Goal: Navigation & Orientation: Understand site structure

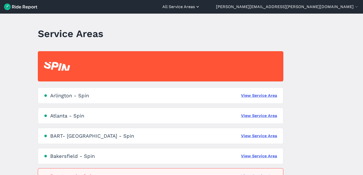
click at [200, 8] on button "All Service Areas" at bounding box center [181, 7] width 38 height 6
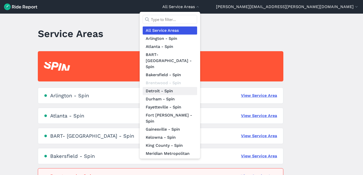
click at [197, 87] on link "Detroit - Spin" at bounding box center [170, 91] width 54 height 8
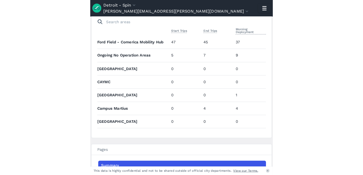
scroll to position [217, 0]
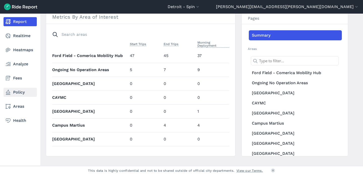
click at [14, 93] on link "Policy" at bounding box center [20, 92] width 33 height 9
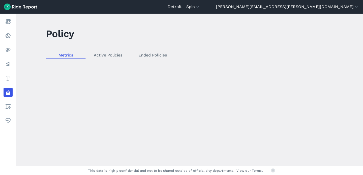
click at [104, 53] on div "loading" at bounding box center [189, 90] width 347 height 152
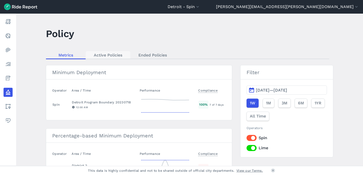
click at [102, 56] on link "Active Policies" at bounding box center [108, 55] width 45 height 8
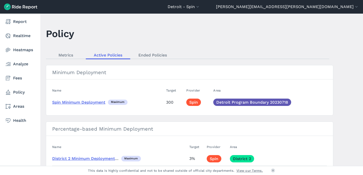
click at [3, 47] on nav "Report Realtime Heatmaps Analyze Fees Policy Areas Health" at bounding box center [20, 71] width 40 height 115
click at [13, 24] on link "Report" at bounding box center [20, 21] width 33 height 9
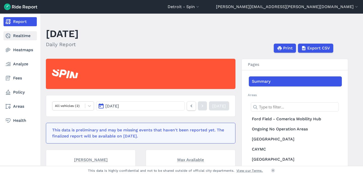
click at [13, 33] on link "Realtime" at bounding box center [20, 35] width 33 height 9
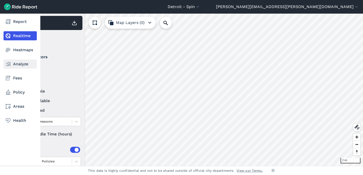
click at [11, 61] on link "Analyze" at bounding box center [20, 64] width 33 height 9
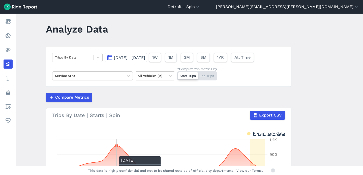
scroll to position [1, 0]
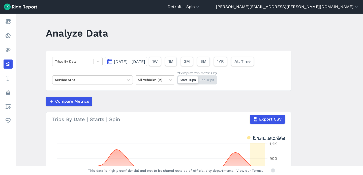
click at [124, 62] on span "[DATE]—[DATE]" at bounding box center [129, 61] width 31 height 5
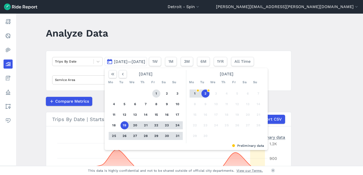
click at [159, 95] on button "1" at bounding box center [156, 94] width 8 height 8
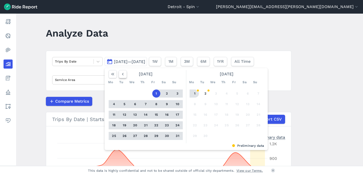
click at [125, 72] on button "button" at bounding box center [123, 74] width 8 height 8
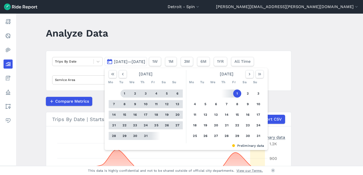
click at [125, 93] on button "1" at bounding box center [125, 94] width 8 height 8
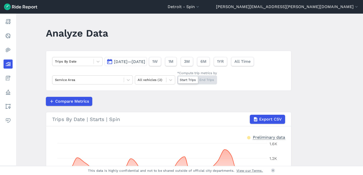
click at [145, 60] on span "[DATE]—[DATE]" at bounding box center [129, 61] width 31 height 5
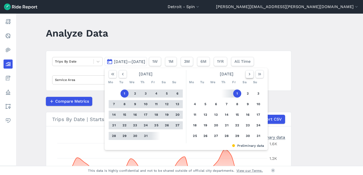
click at [250, 74] on icon "button" at bounding box center [249, 74] width 5 height 5
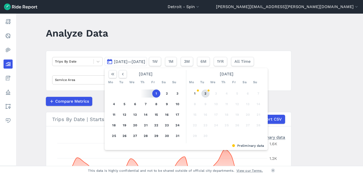
click at [204, 93] on button "2" at bounding box center [206, 94] width 8 height 8
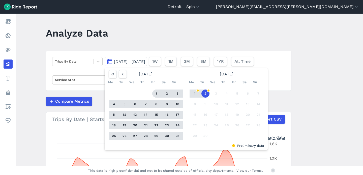
click at [155, 91] on button "1" at bounding box center [156, 94] width 8 height 8
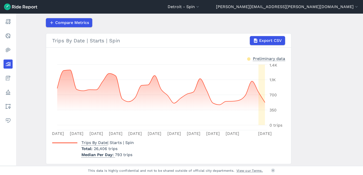
scroll to position [80, 0]
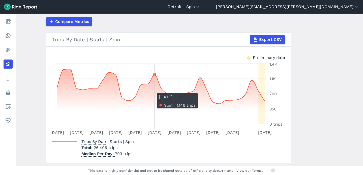
click at [156, 91] on icon at bounding box center [161, 96] width 208 height 55
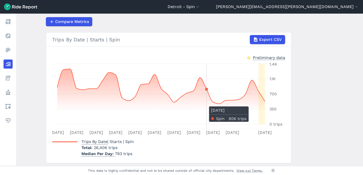
click at [204, 104] on icon at bounding box center [161, 96] width 208 height 55
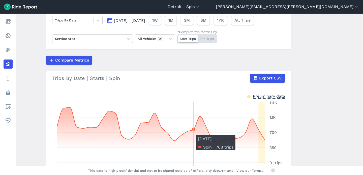
scroll to position [40, 0]
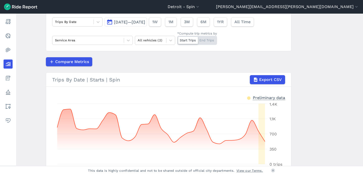
click at [118, 20] on span "[DATE]—[DATE]" at bounding box center [129, 22] width 31 height 5
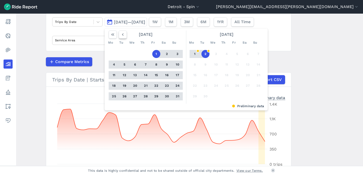
click at [124, 32] on icon "button" at bounding box center [122, 34] width 5 height 5
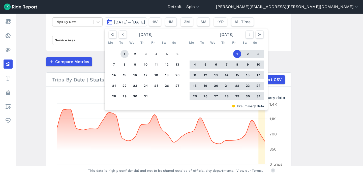
click at [125, 56] on button "1" at bounding box center [125, 54] width 8 height 8
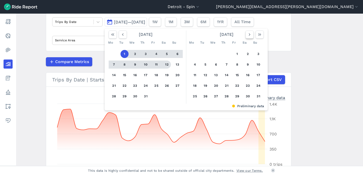
click at [250, 36] on icon "button" at bounding box center [249, 34] width 5 height 5
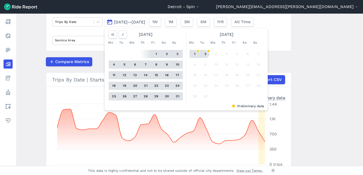
click at [206, 53] on button "2" at bounding box center [206, 54] width 8 height 8
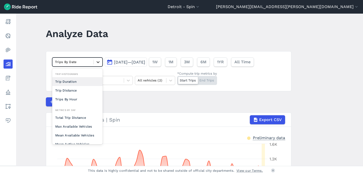
click at [96, 64] on icon at bounding box center [98, 62] width 5 height 5
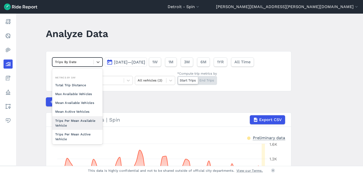
scroll to position [44, 0]
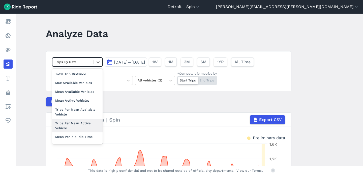
click at [144, 111] on article "option Trips Per Mean Active Vehicle focused, 0 of 2. 10 results available. Use…" at bounding box center [169, 147] width 246 height 192
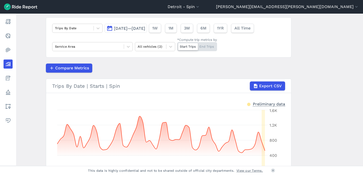
scroll to position [96, 0]
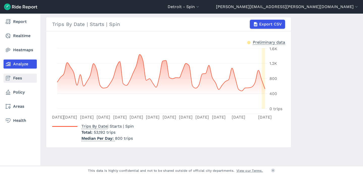
click at [10, 76] on use at bounding box center [8, 78] width 5 height 5
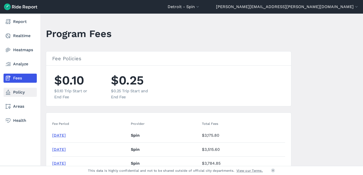
click at [12, 95] on link "Policy" at bounding box center [20, 92] width 33 height 9
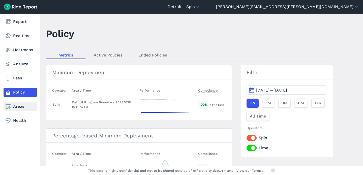
click at [14, 103] on link "Areas" at bounding box center [20, 106] width 33 height 9
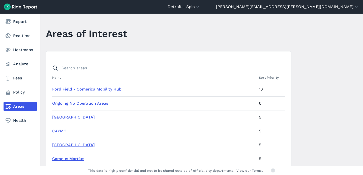
click at [10, 86] on nav "Report Realtime Heatmaps Analyze Fees Policy Areas Health" at bounding box center [20, 71] width 40 height 115
click at [12, 73] on nav "Report Realtime Heatmaps Analyze Fees Policy Areas Health" at bounding box center [20, 71] width 40 height 115
click at [14, 23] on link "Report" at bounding box center [20, 21] width 33 height 9
